Goal: Feedback & Contribution: Leave review/rating

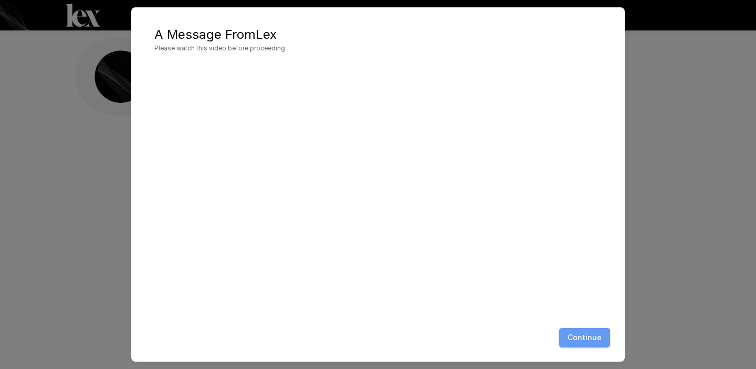
click at [584, 340] on button "Continue" at bounding box center [584, 337] width 51 height 19
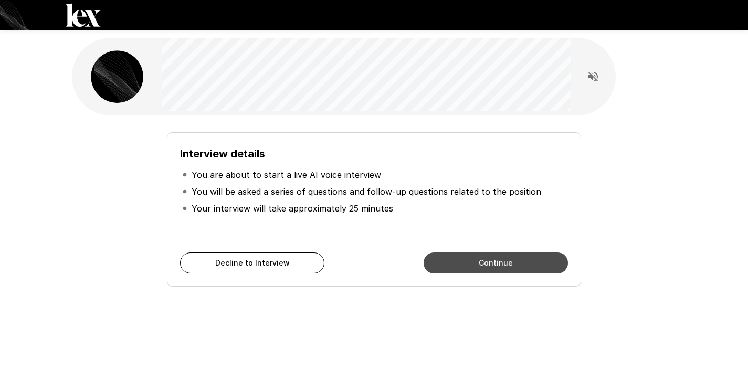
click at [506, 265] on button "Continue" at bounding box center [496, 263] width 144 height 21
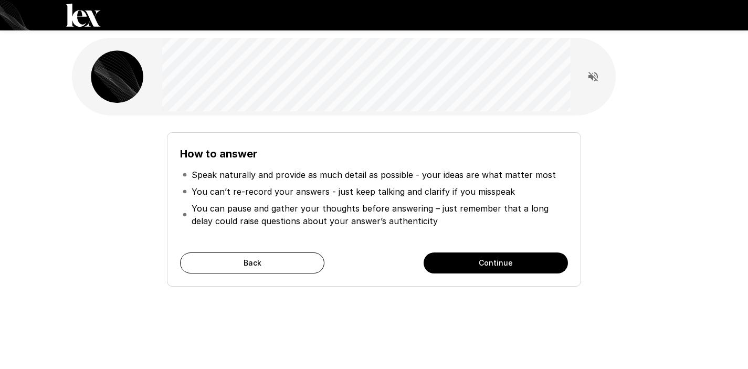
click at [506, 265] on button "Continue" at bounding box center [496, 263] width 144 height 21
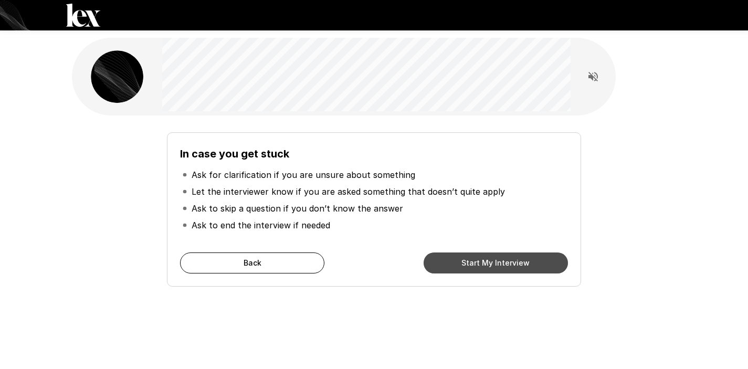
click at [506, 264] on button "Start My Interview" at bounding box center [496, 263] width 144 height 21
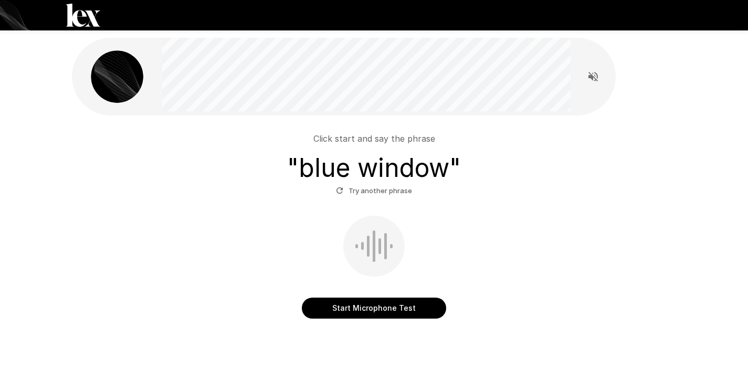
click at [404, 309] on button "Start Microphone Test" at bounding box center [374, 308] width 144 height 21
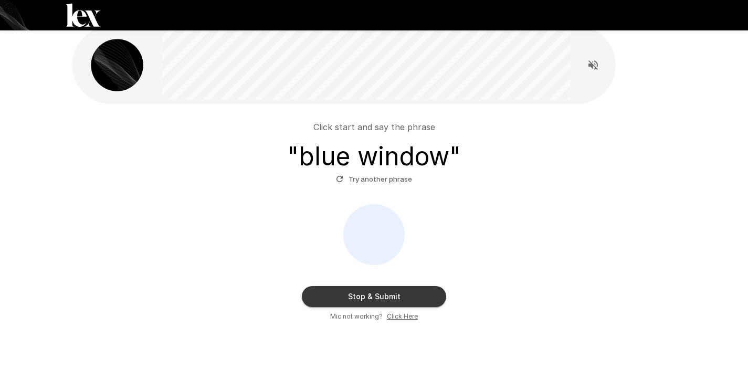
scroll to position [53, 0]
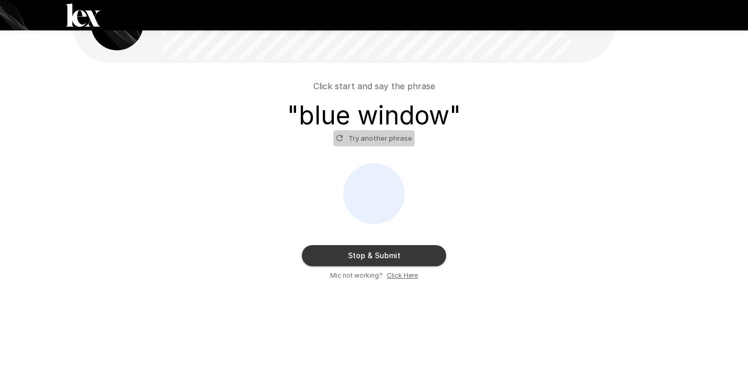
click at [382, 139] on button "Try another phrase" at bounding box center [373, 138] width 81 height 16
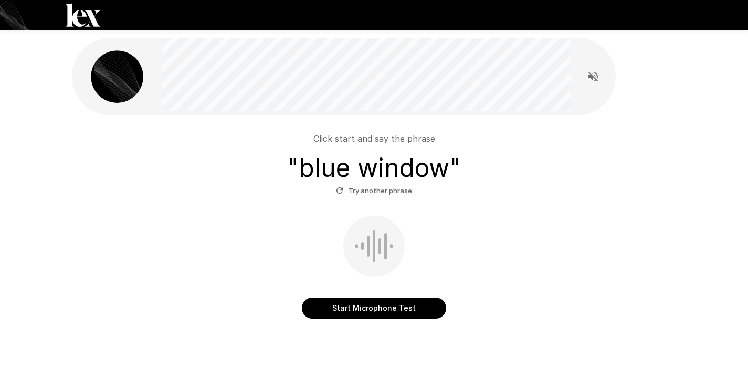
click at [375, 190] on button "Try another phrase" at bounding box center [373, 191] width 81 height 16
click at [363, 306] on button "Start Microphone Test" at bounding box center [374, 308] width 144 height 21
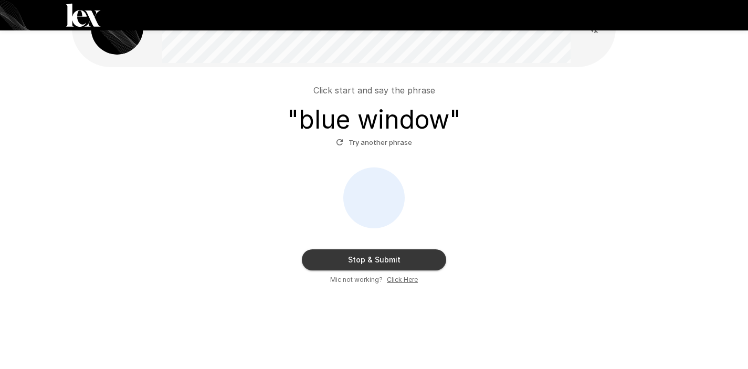
scroll to position [53, 0]
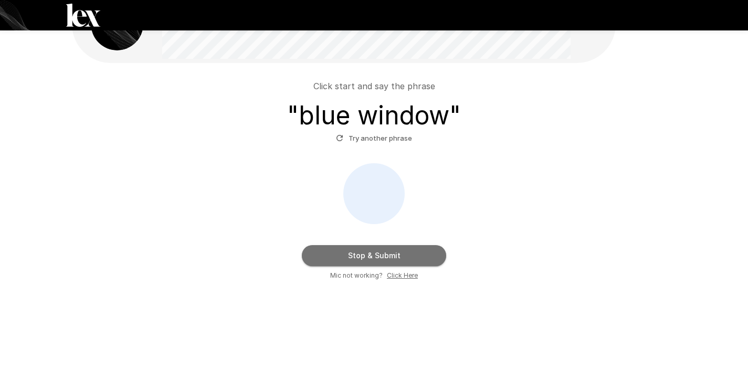
click at [373, 250] on button "Stop & Submit" at bounding box center [374, 255] width 144 height 21
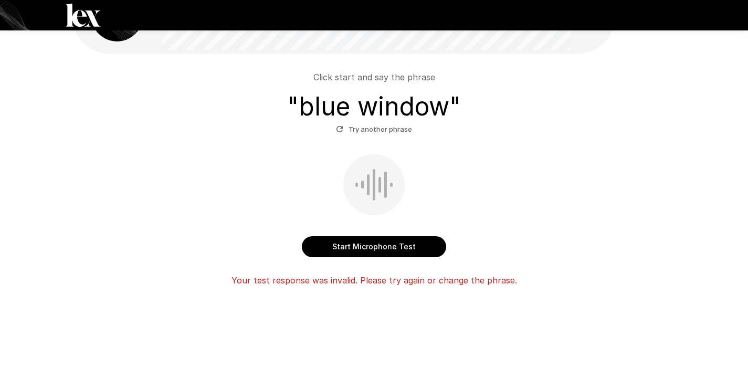
scroll to position [67, 0]
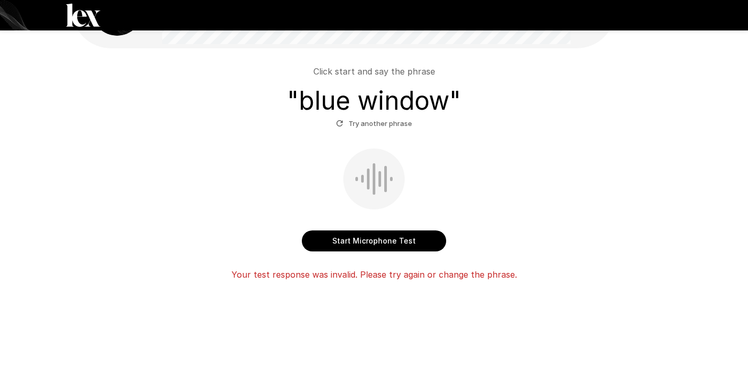
click at [399, 123] on button "Try another phrase" at bounding box center [373, 124] width 81 height 16
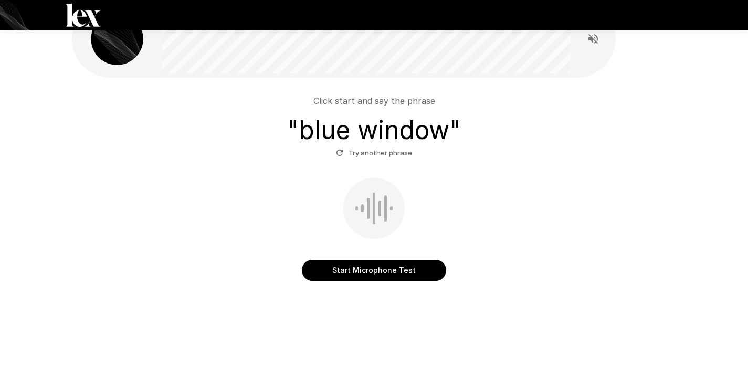
scroll to position [0, 0]
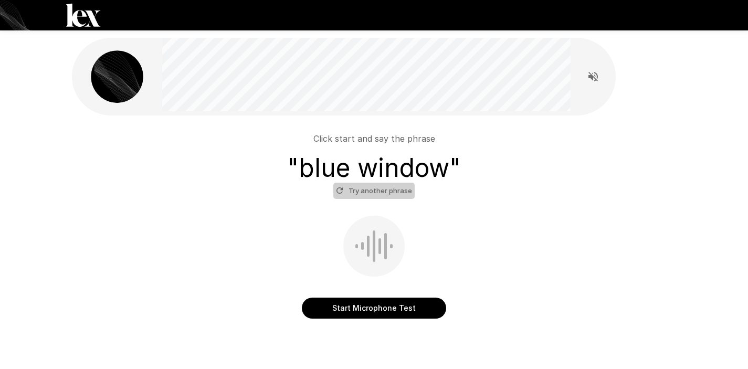
click at [376, 187] on button "Try another phrase" at bounding box center [373, 191] width 81 height 16
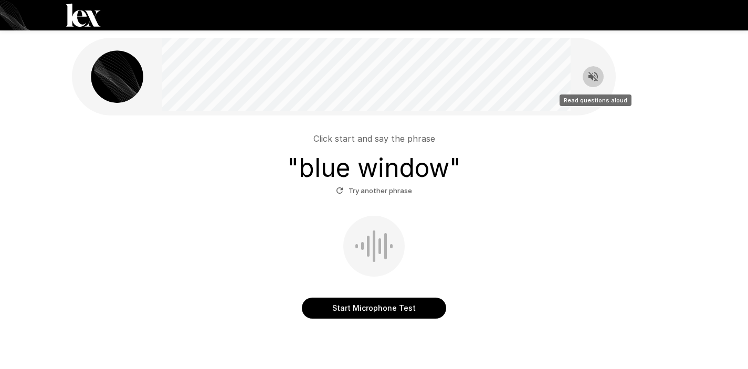
click at [597, 79] on icon "Read questions aloud" at bounding box center [593, 76] width 13 height 13
click at [371, 308] on button "Start Microphone Test" at bounding box center [374, 308] width 144 height 21
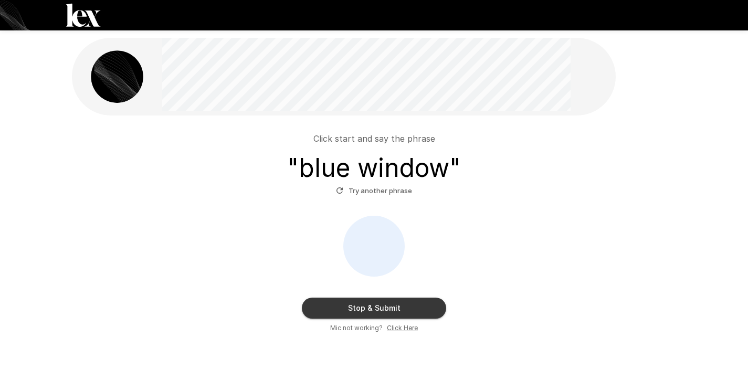
click at [381, 314] on button "Stop & Submit" at bounding box center [374, 308] width 144 height 21
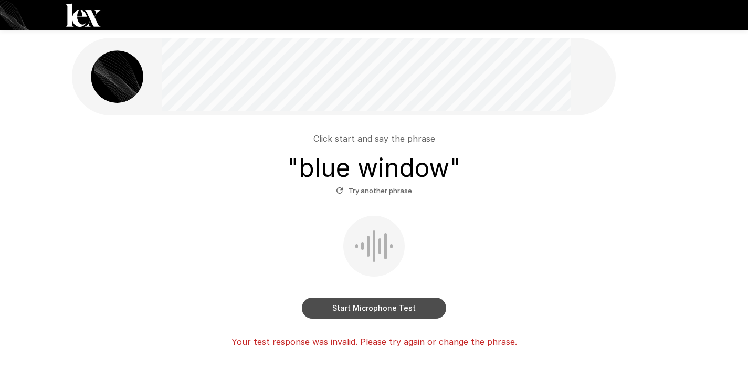
click at [385, 311] on button "Start Microphone Test" at bounding box center [374, 308] width 144 height 21
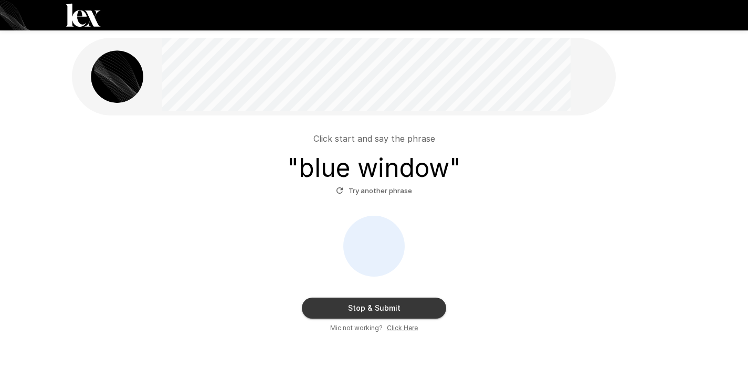
click at [410, 307] on button "Stop & Submit" at bounding box center [374, 308] width 144 height 21
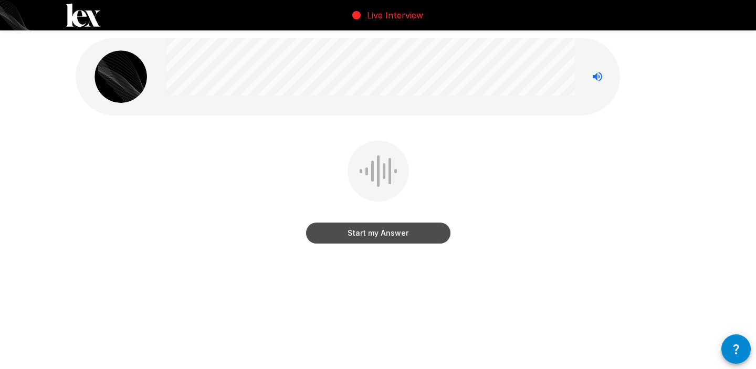
click at [392, 237] on button "Start my Answer" at bounding box center [378, 233] width 144 height 21
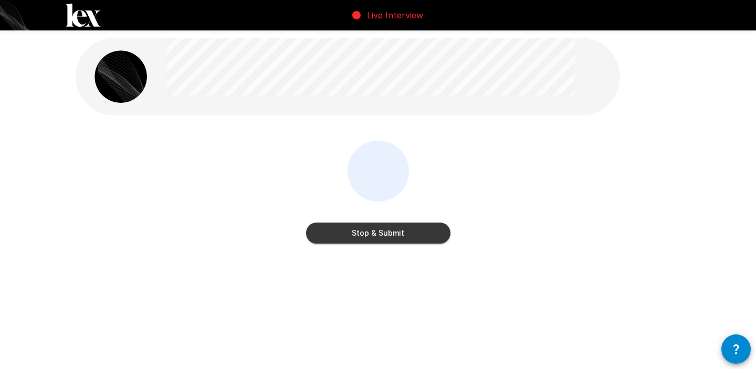
click at [389, 238] on button "Stop & Submit" at bounding box center [378, 233] width 144 height 21
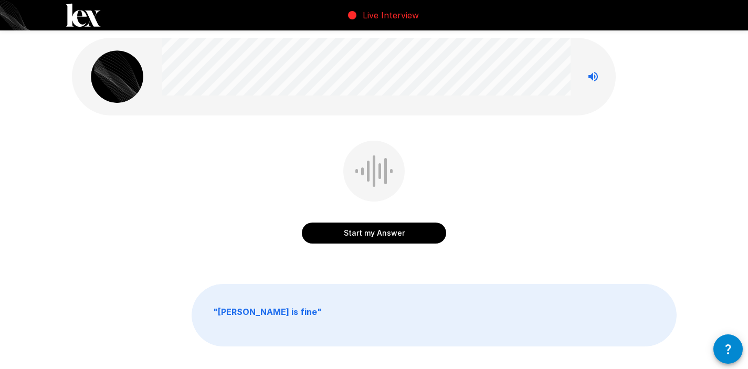
click at [385, 228] on button "Start my Answer" at bounding box center [374, 233] width 144 height 21
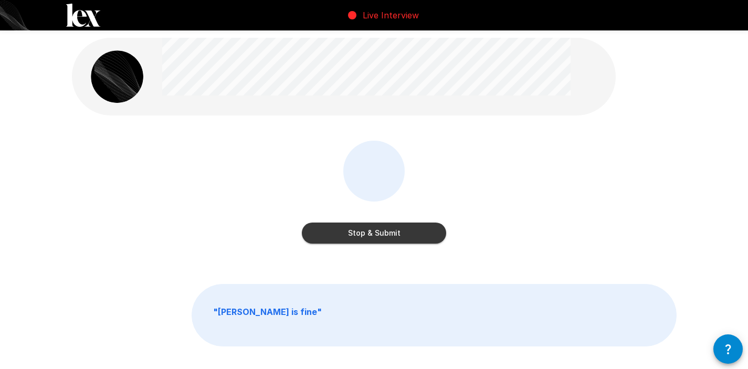
click at [385, 233] on button "Stop & Submit" at bounding box center [374, 233] width 144 height 21
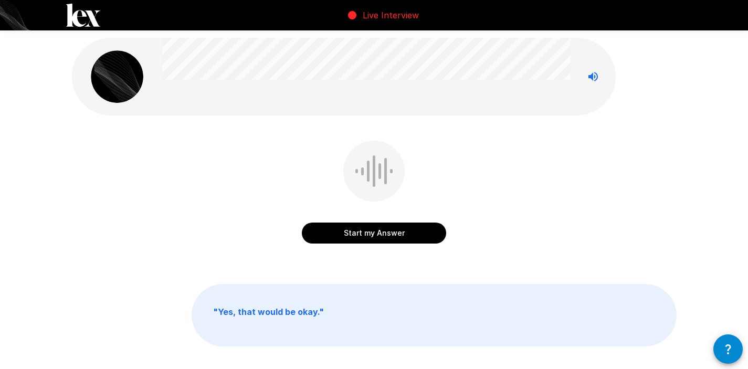
click at [388, 231] on button "Start my Answer" at bounding box center [374, 233] width 144 height 21
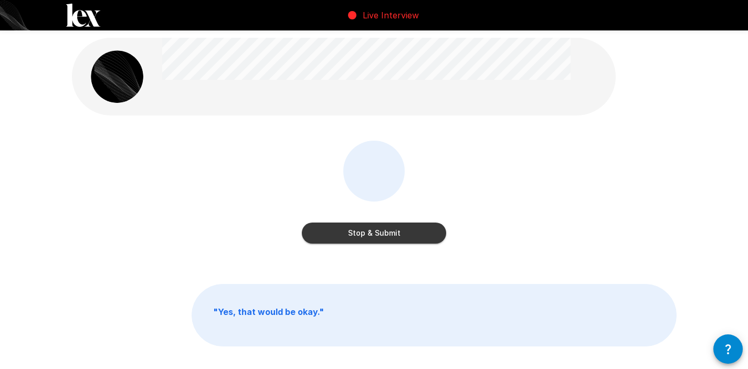
click at [380, 232] on button "Stop & Submit" at bounding box center [374, 233] width 144 height 21
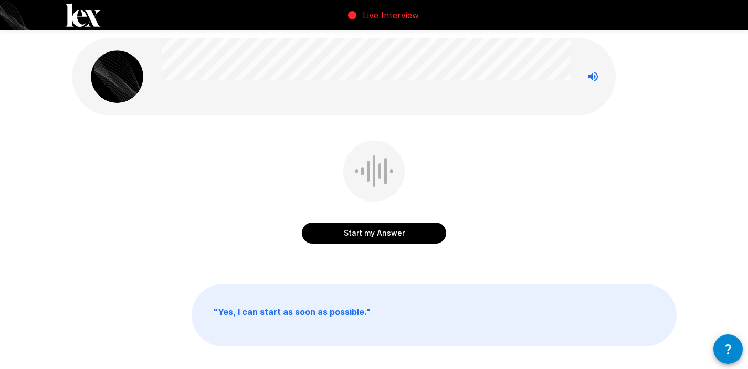
click at [389, 232] on button "Start my Answer" at bounding box center [374, 233] width 144 height 21
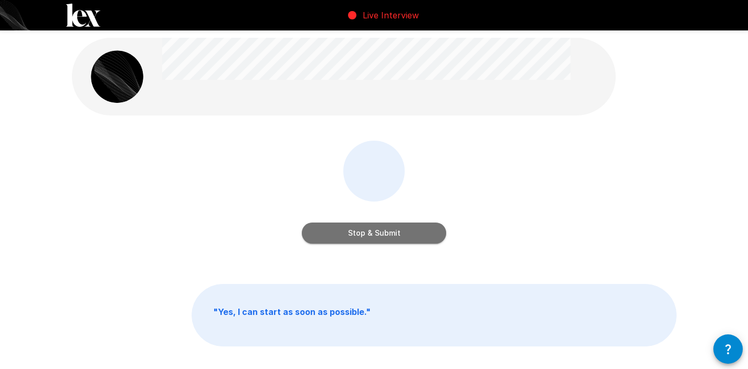
click at [389, 232] on button "Stop & Submit" at bounding box center [374, 233] width 144 height 21
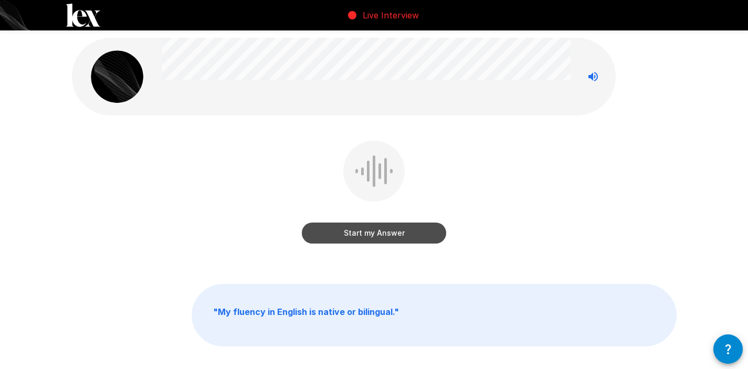
click at [389, 232] on button "Start my Answer" at bounding box center [374, 233] width 144 height 21
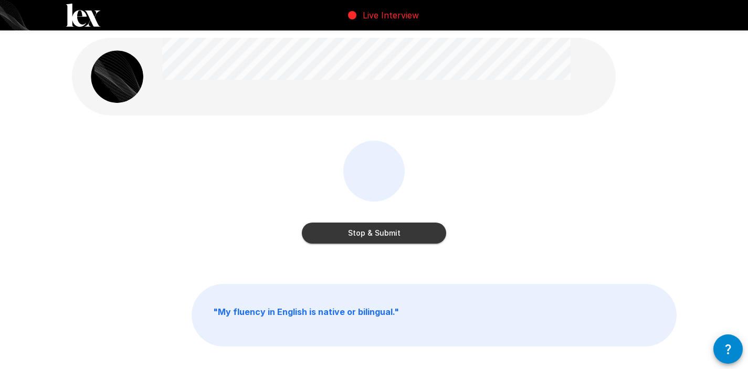
click at [389, 232] on button "Stop & Submit" at bounding box center [374, 233] width 144 height 21
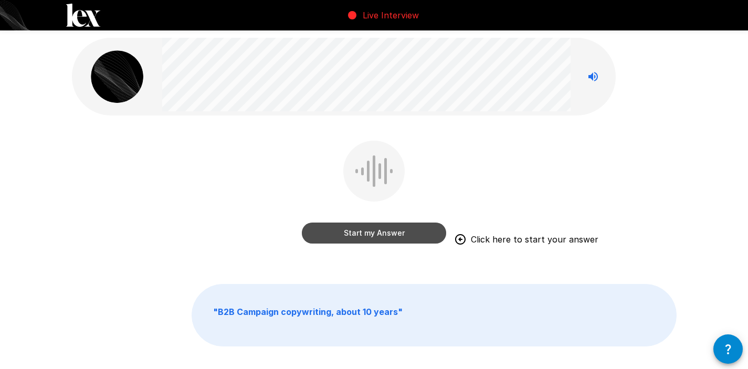
click at [390, 233] on button "Start my Answer" at bounding box center [374, 233] width 144 height 21
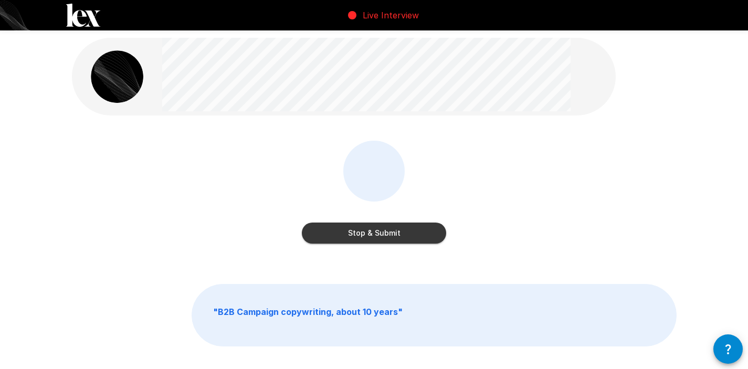
click at [384, 231] on button "Stop & Submit" at bounding box center [374, 233] width 144 height 21
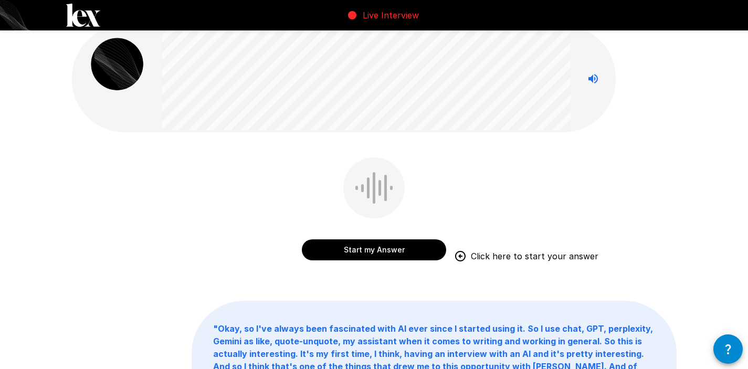
scroll to position [4, 0]
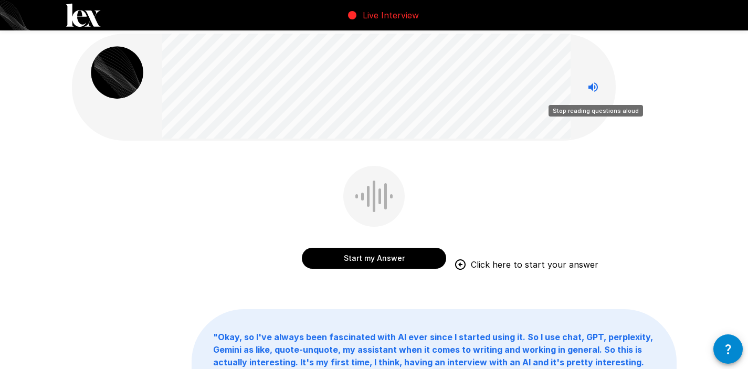
click at [597, 90] on icon "Stop reading questions aloud" at bounding box center [593, 87] width 13 height 13
click at [592, 89] on icon "Read questions aloud" at bounding box center [593, 86] width 9 height 9
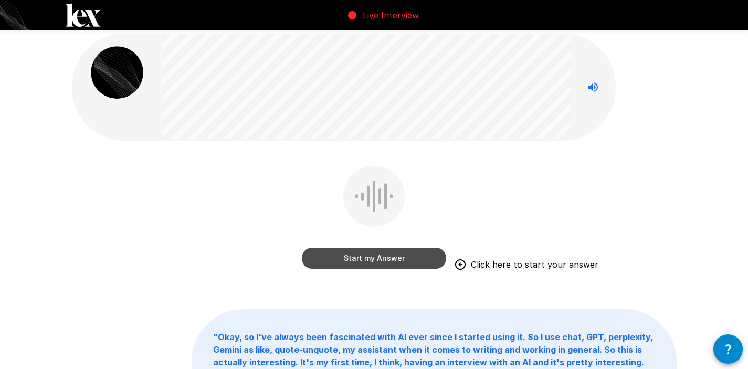
click at [382, 262] on button "Start my Answer" at bounding box center [374, 258] width 144 height 21
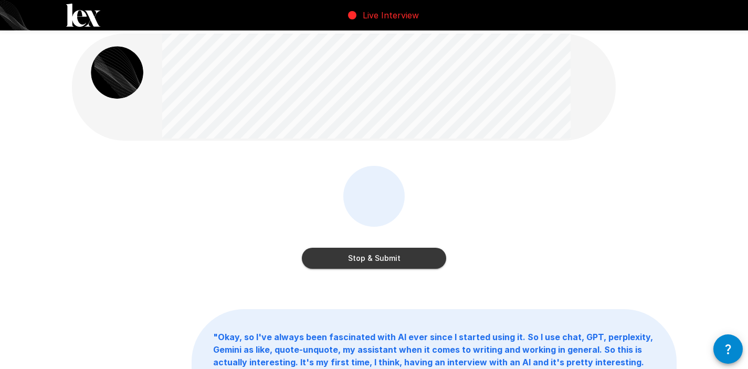
click at [411, 253] on button "Stop & Submit" at bounding box center [374, 258] width 144 height 21
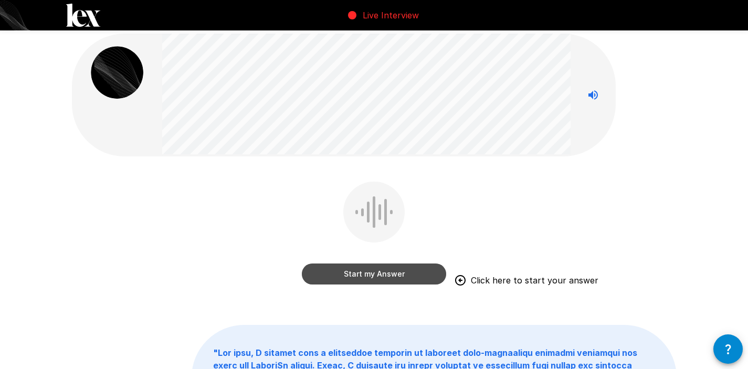
drag, startPoint x: 382, startPoint y: 277, endPoint x: 375, endPoint y: 278, distance: 6.9
click at [375, 278] on button "Start my Answer" at bounding box center [374, 274] width 144 height 21
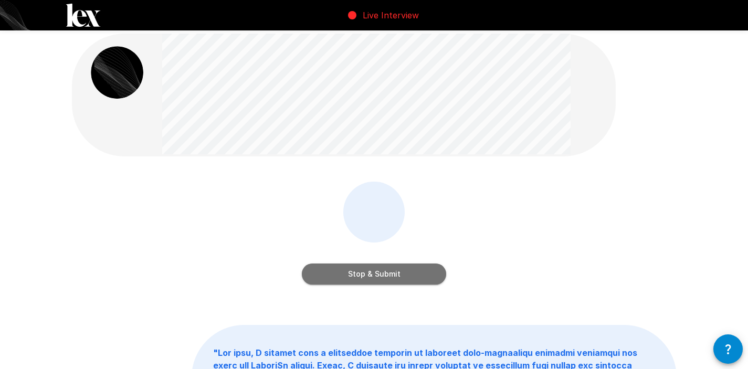
click at [371, 274] on button "Stop & Submit" at bounding box center [374, 274] width 144 height 21
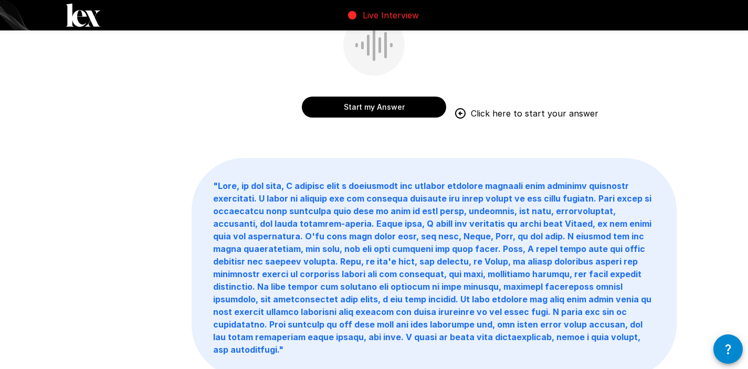
scroll to position [0, 0]
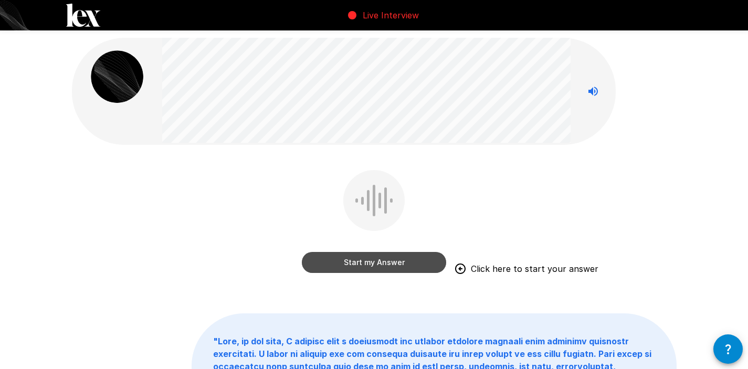
click at [371, 257] on button "Start my Answer" at bounding box center [374, 262] width 144 height 21
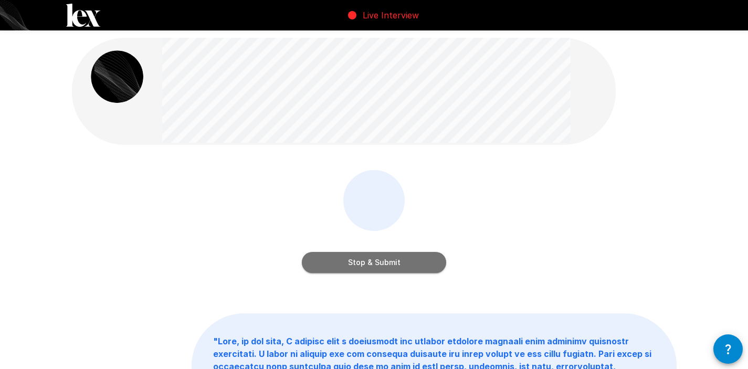
click at [378, 262] on button "Stop & Submit" at bounding box center [374, 262] width 144 height 21
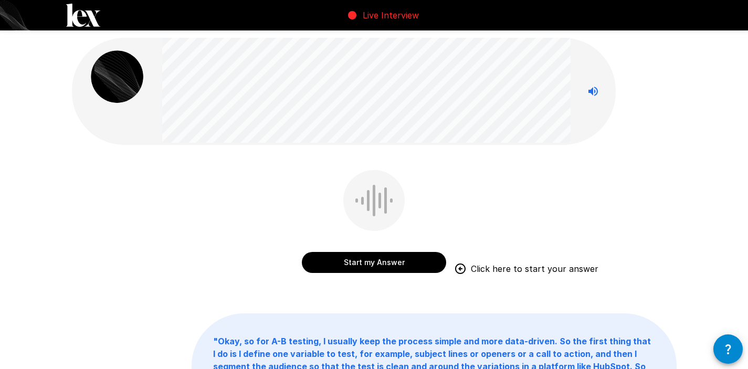
click at [358, 259] on button "Start my Answer" at bounding box center [374, 262] width 144 height 21
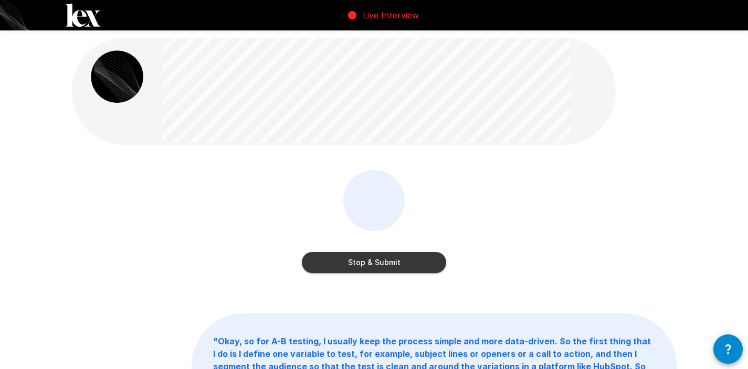
click at [364, 264] on button "Stop & Submit" at bounding box center [374, 262] width 144 height 21
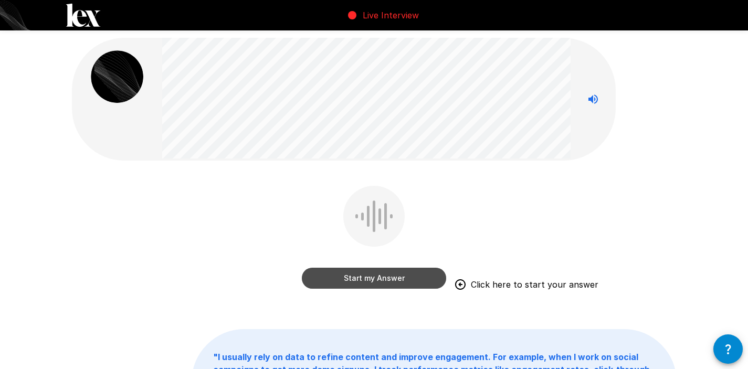
click at [362, 279] on button "Start my Answer" at bounding box center [374, 278] width 144 height 21
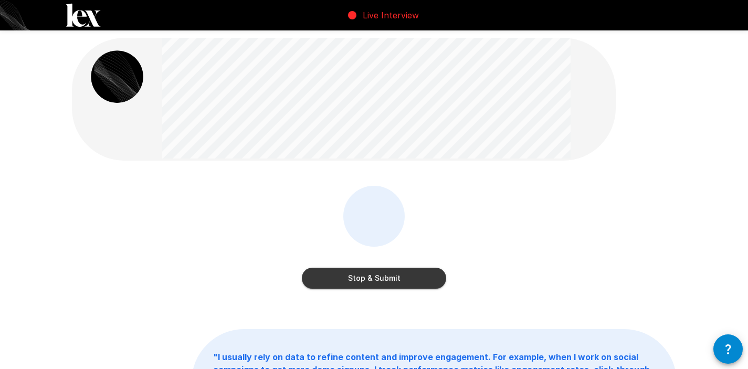
click at [365, 276] on button "Stop & Submit" at bounding box center [374, 278] width 144 height 21
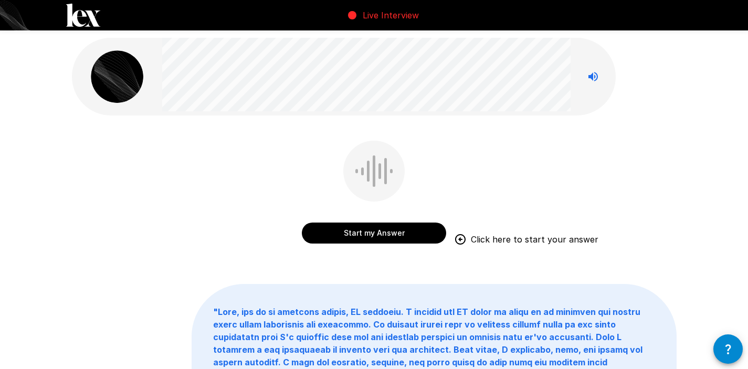
click at [368, 234] on button "Start my Answer" at bounding box center [374, 233] width 144 height 21
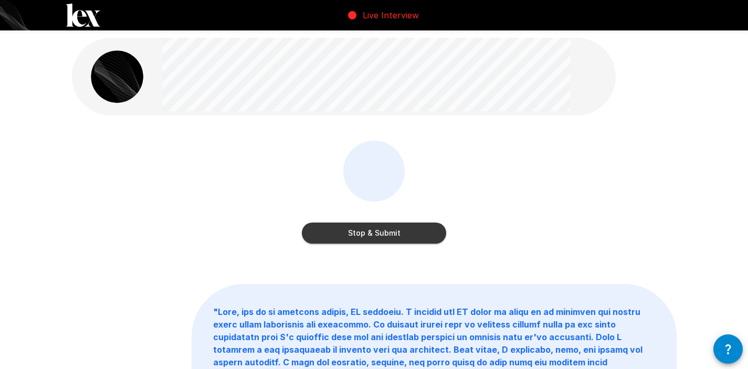
click at [365, 233] on button "Stop & Submit" at bounding box center [374, 233] width 144 height 21
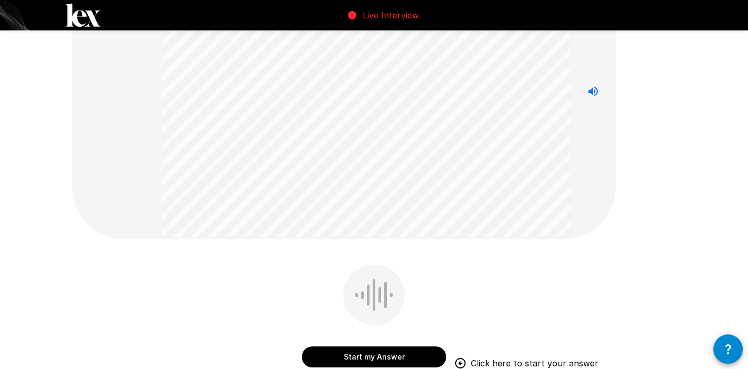
scroll to position [204, 0]
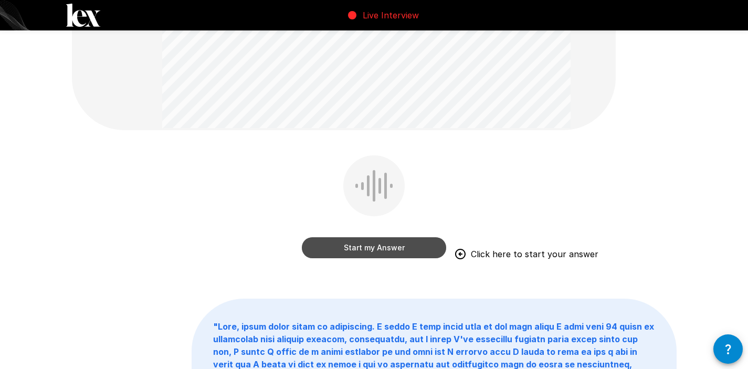
click at [385, 250] on button "Start my Answer" at bounding box center [374, 247] width 144 height 21
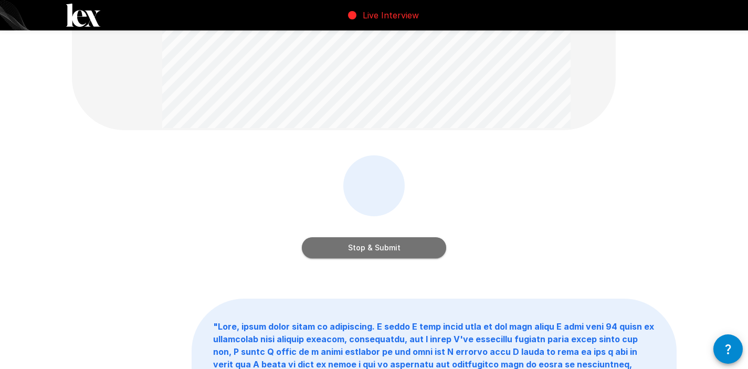
click at [385, 249] on button "Stop & Submit" at bounding box center [374, 247] width 144 height 21
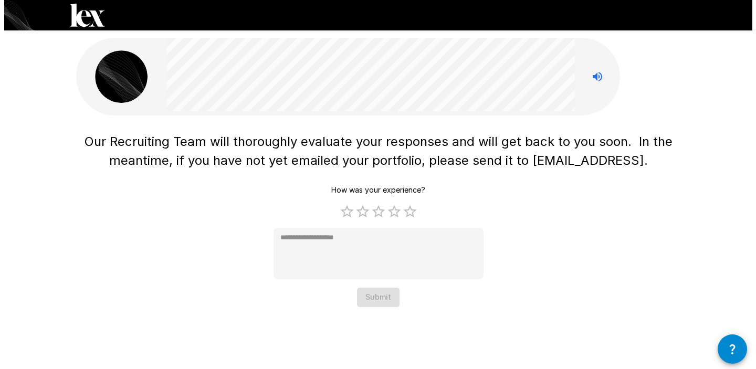
scroll to position [0, 0]
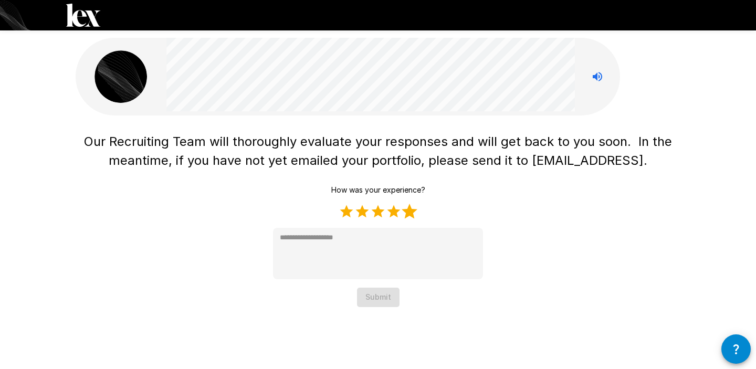
click at [411, 214] on label "5 Stars" at bounding box center [410, 212] width 16 height 16
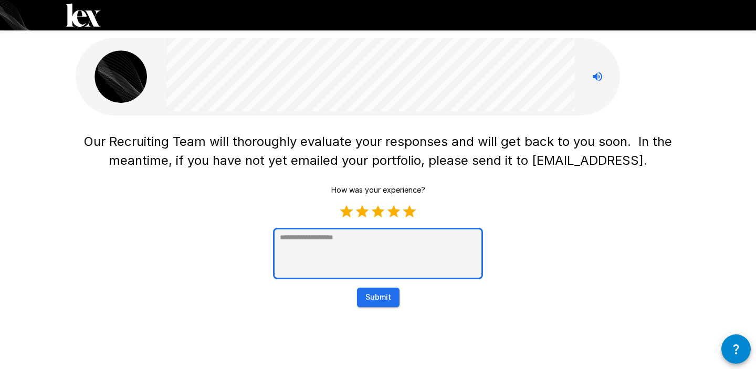
click at [412, 243] on textarea at bounding box center [378, 253] width 210 height 51
type textarea "*"
type textarea "***"
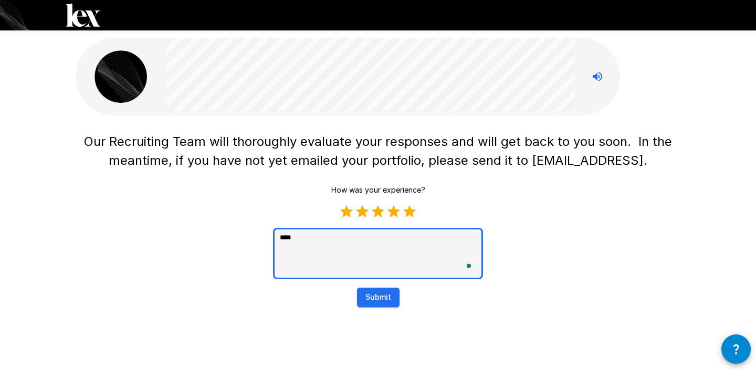
type textarea "*"
type textarea "*****"
type textarea "*"
type textarea "**********"
type textarea "*"
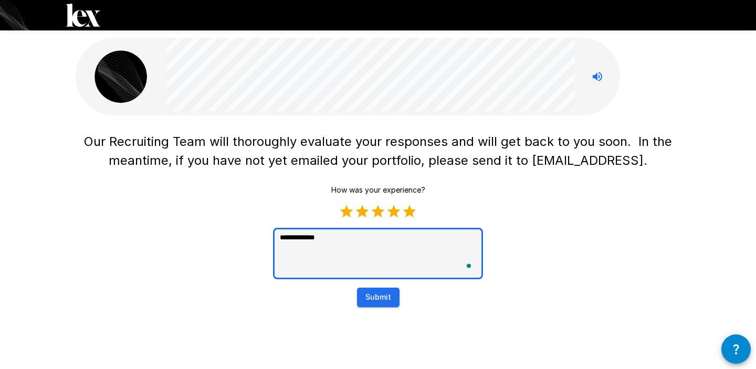
type textarea "**********"
type textarea "*"
type textarea "**********"
type textarea "*"
